Goal: Subscribe to service/newsletter

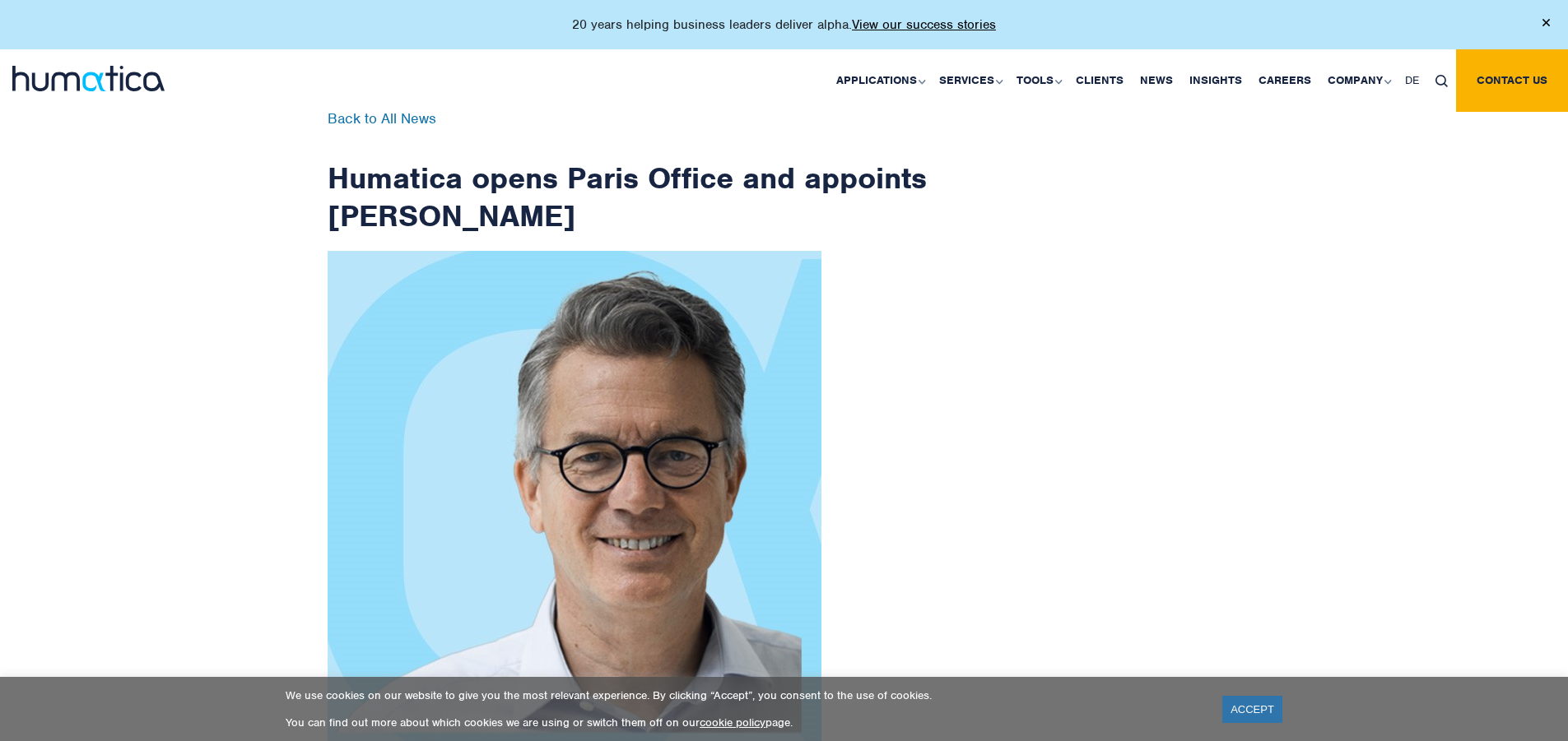
scroll to position [2625, 0]
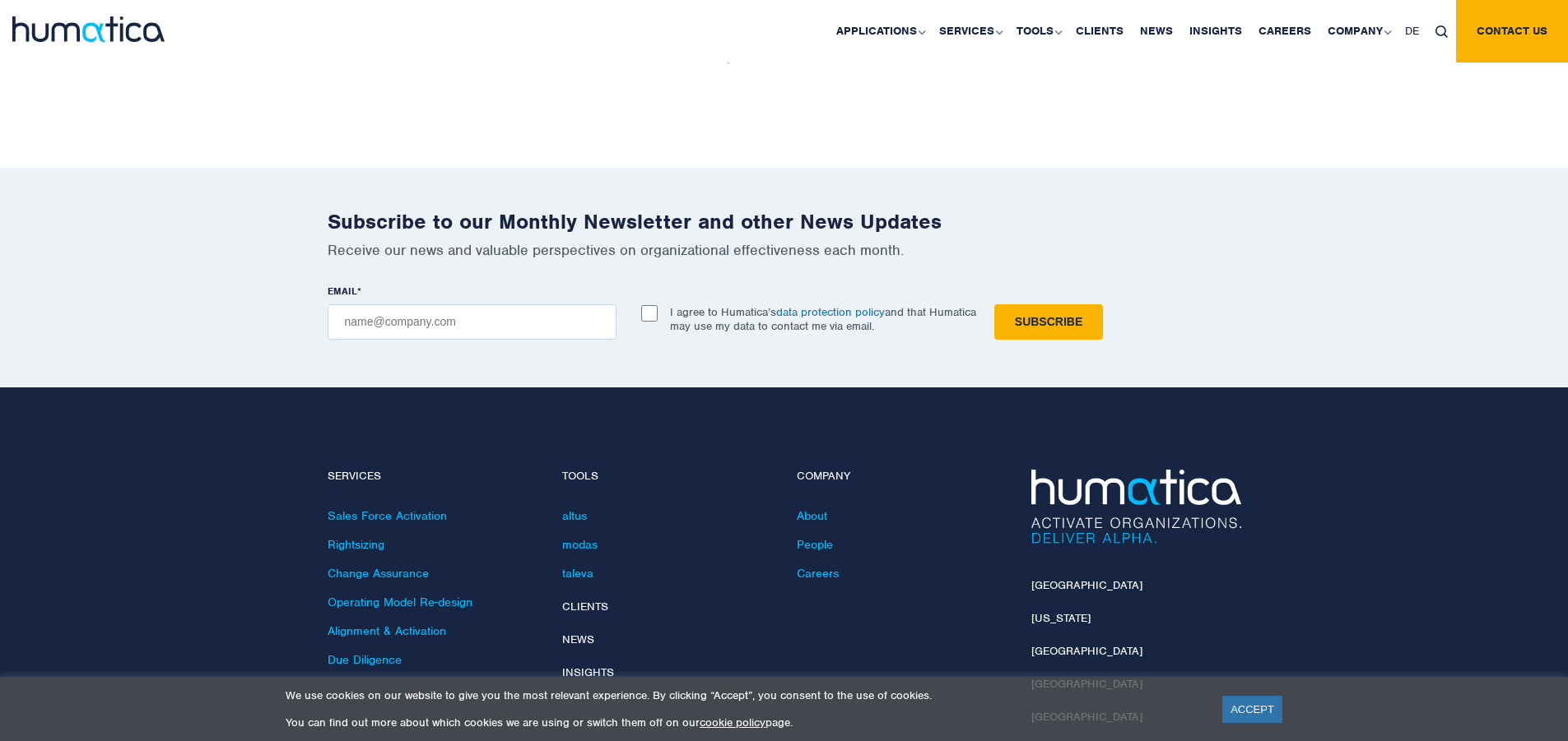
checkbox input "true"
type input "[EMAIL_ADDRESS][DOMAIN_NAME]"
click at [994, 304] on input "Subscribe" at bounding box center [1048, 322] width 108 height 35
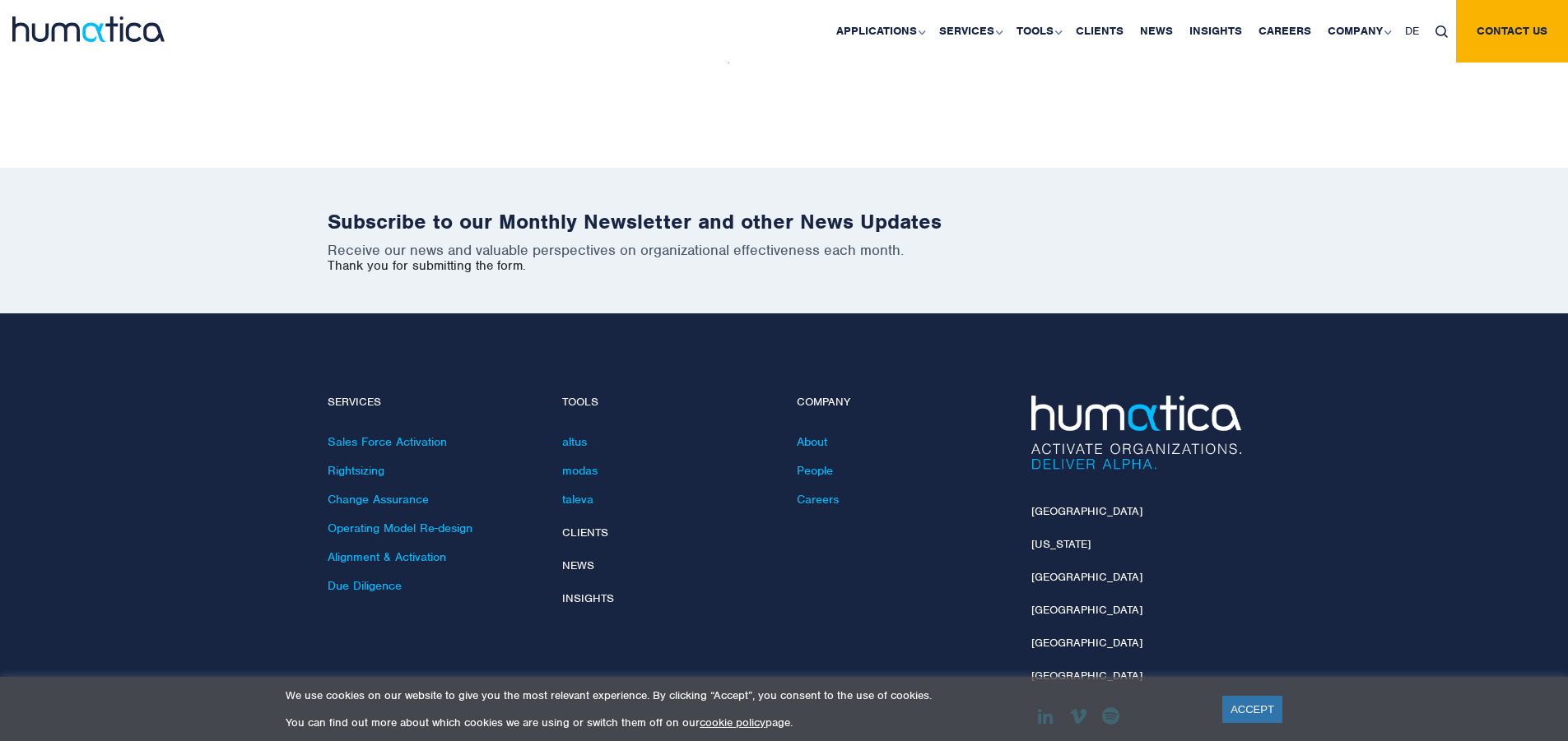
scroll to position [2551, 0]
